Goal: Task Accomplishment & Management: Manage account settings

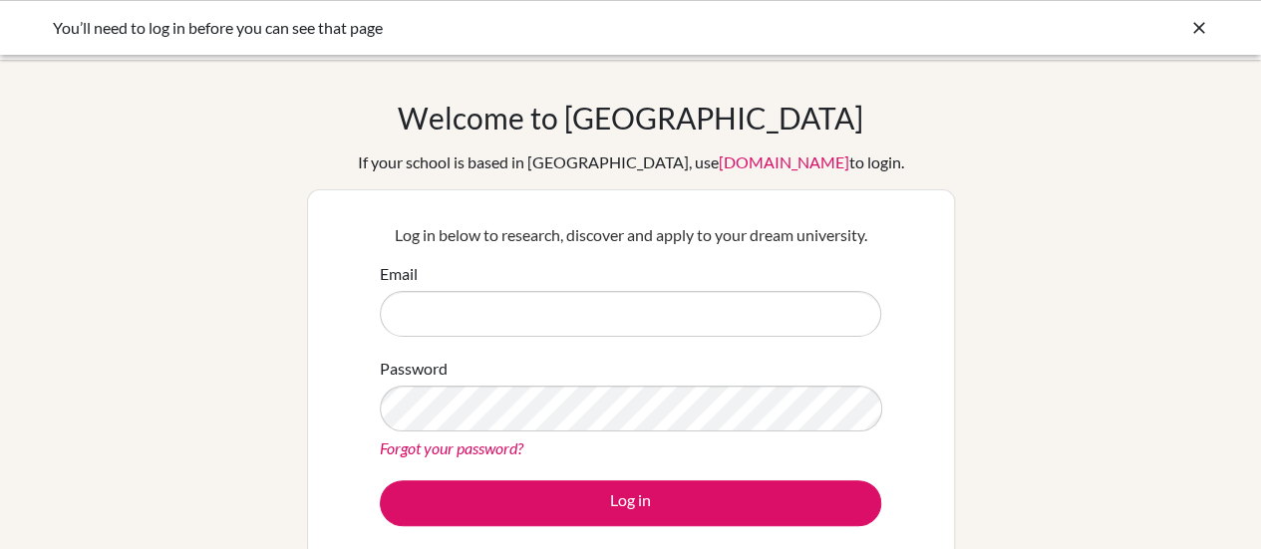
click at [499, 304] on input "Email" at bounding box center [630, 314] width 501 height 46
type input "[EMAIL_ADDRESS][DOMAIN_NAME]"
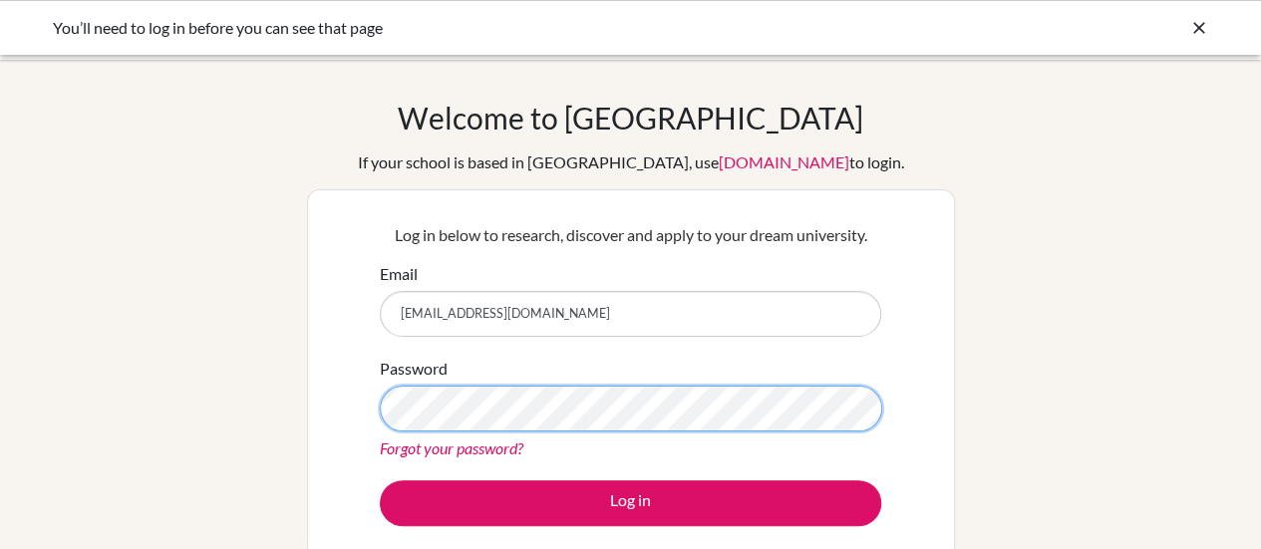
click at [380, 480] on button "Log in" at bounding box center [630, 503] width 501 height 46
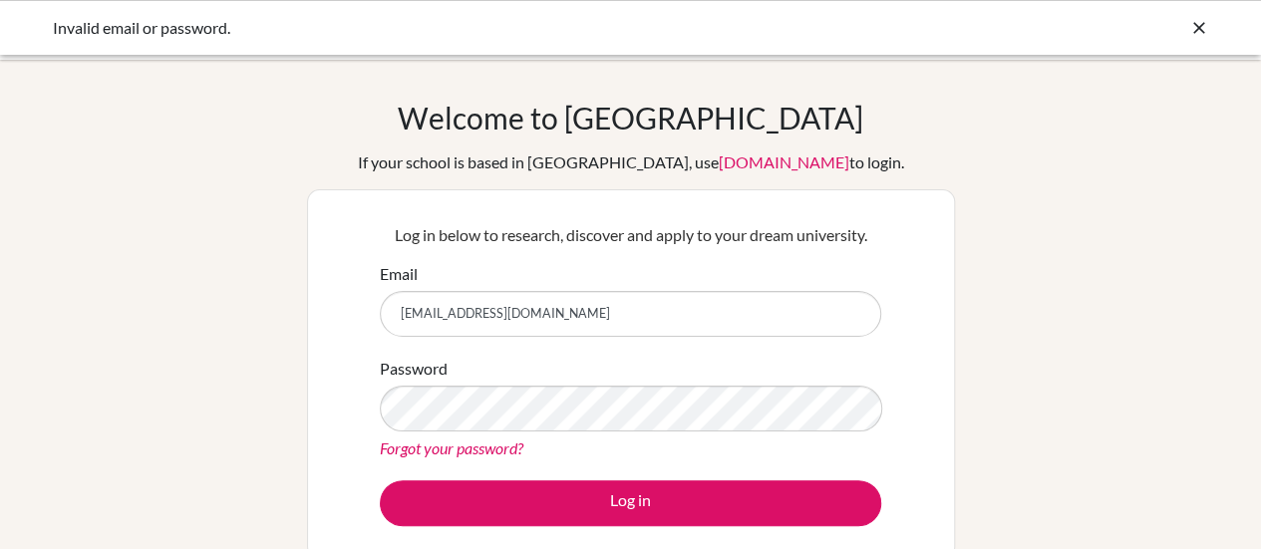
click at [429, 308] on input "[EMAIL_ADDRESS][DOMAIN_NAME]" at bounding box center [630, 314] width 501 height 46
type input "[EMAIL_ADDRESS][DOMAIN_NAME]"
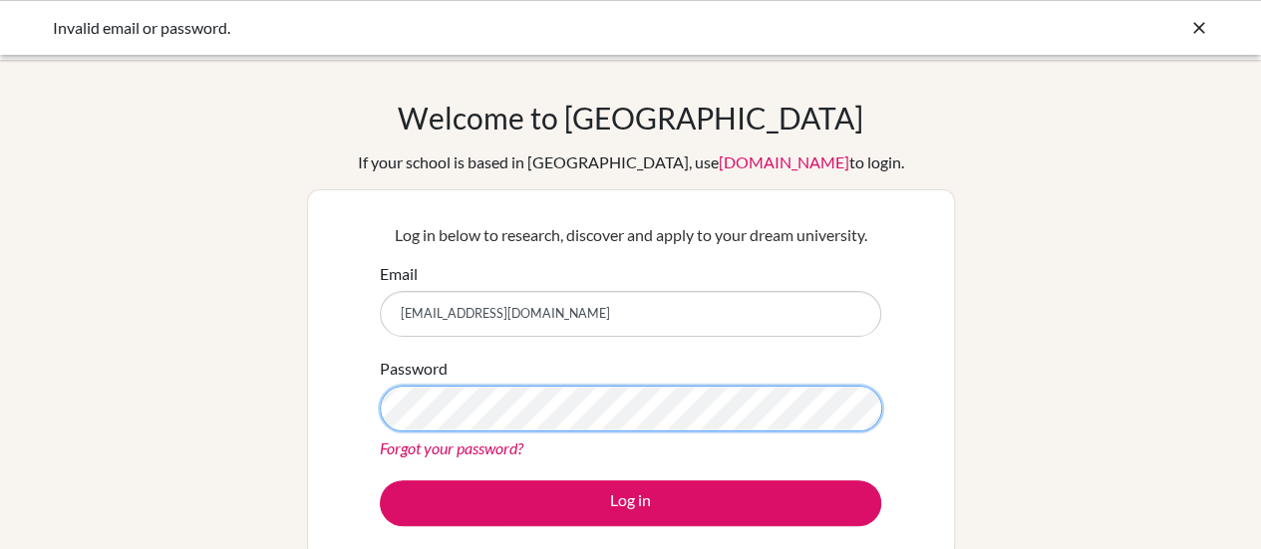
click at [380, 480] on button "Log in" at bounding box center [630, 503] width 501 height 46
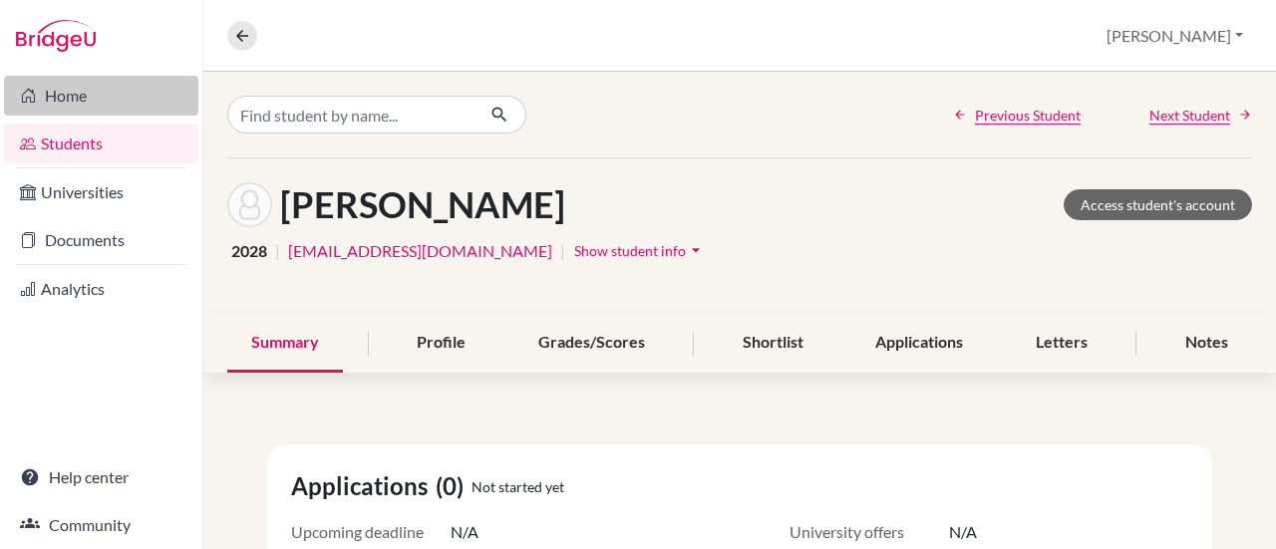
click at [91, 113] on link "Home" at bounding box center [101, 96] width 194 height 40
